Goal: Transaction & Acquisition: Purchase product/service

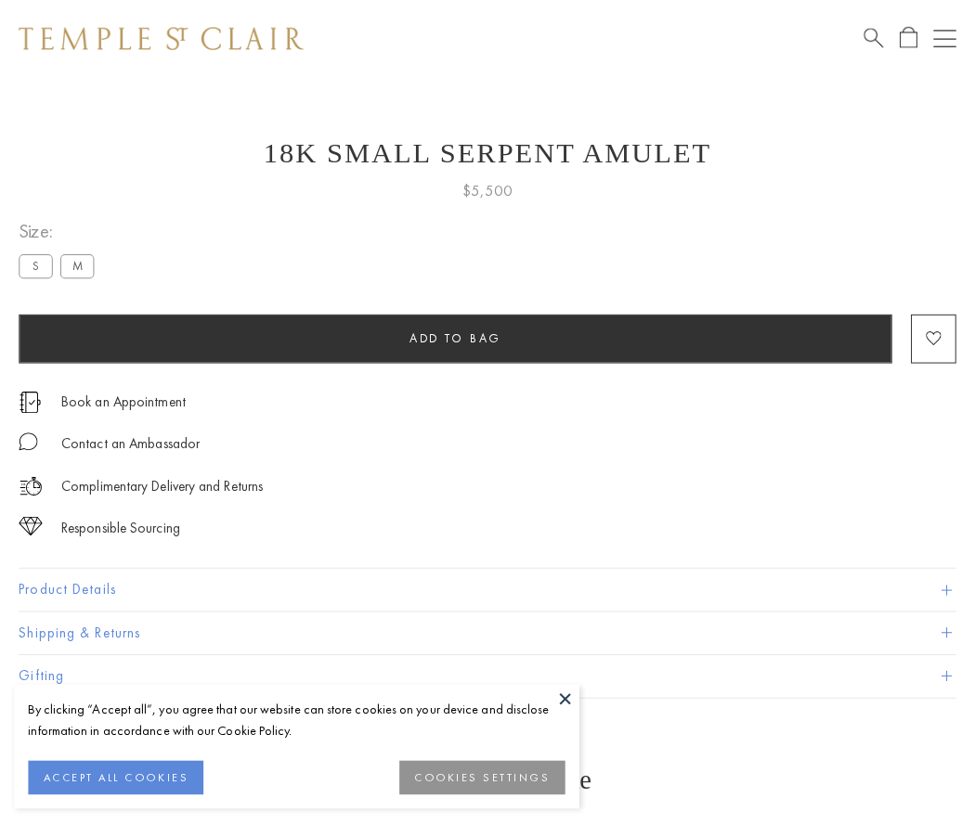
scroll to position [52, 0]
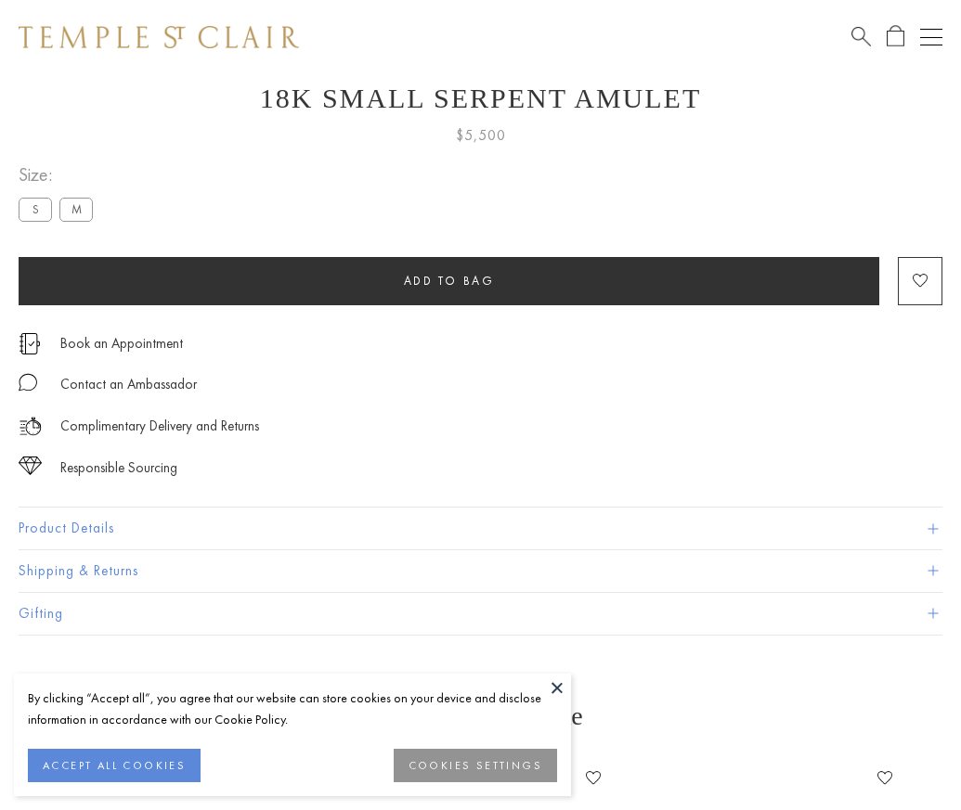
click at [448, 280] on span "Add to bag" at bounding box center [449, 281] width 91 height 16
